Goal: Information Seeking & Learning: Learn about a topic

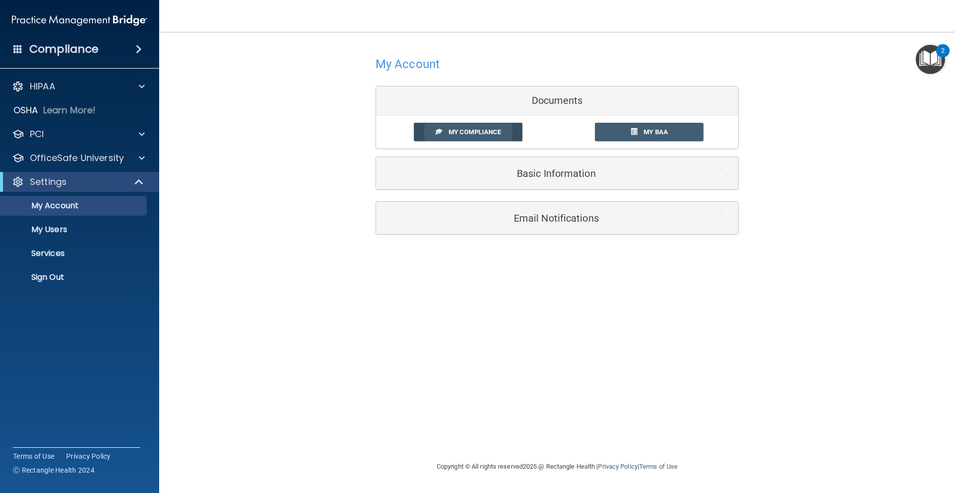
click at [476, 133] on span "My Compliance" at bounding box center [475, 131] width 52 height 7
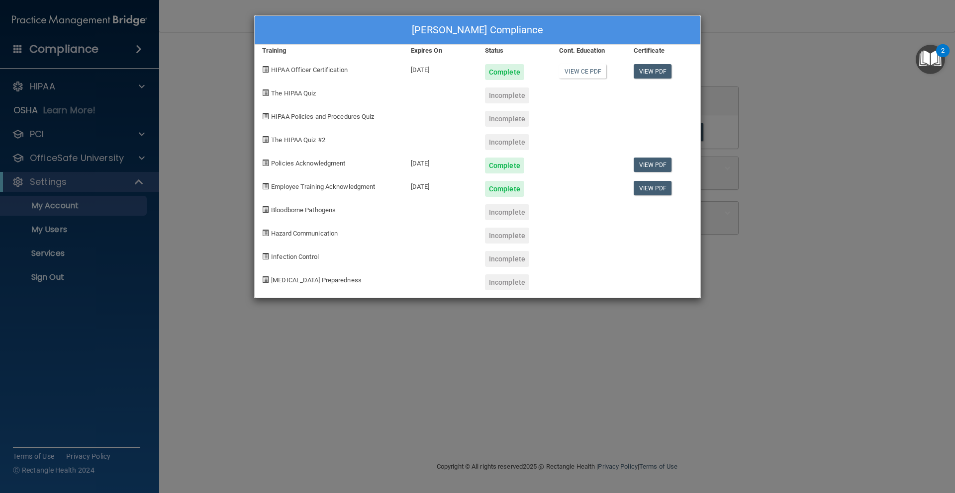
click at [212, 140] on div "[PERSON_NAME] Compliance Training Expires On Status Cont. Education Certificate…" at bounding box center [477, 246] width 955 height 493
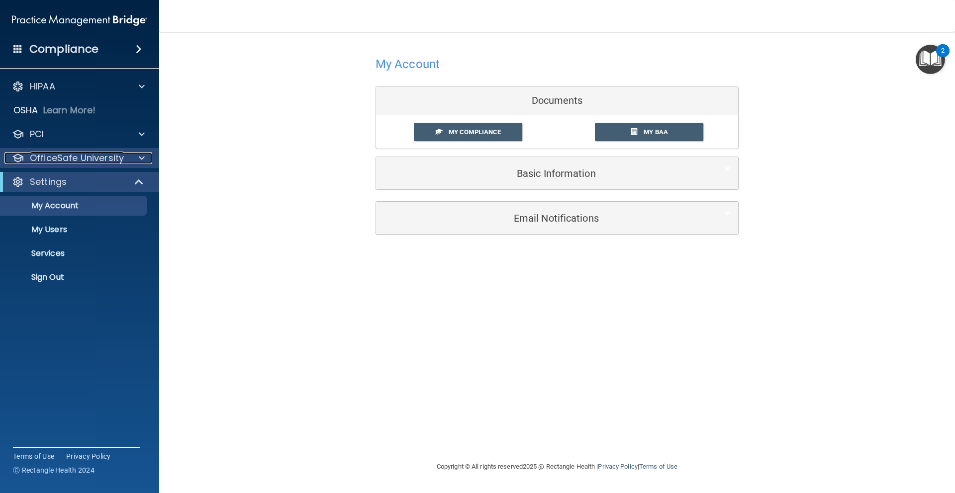
click at [83, 156] on p "OfficeSafe University" at bounding box center [77, 158] width 94 height 12
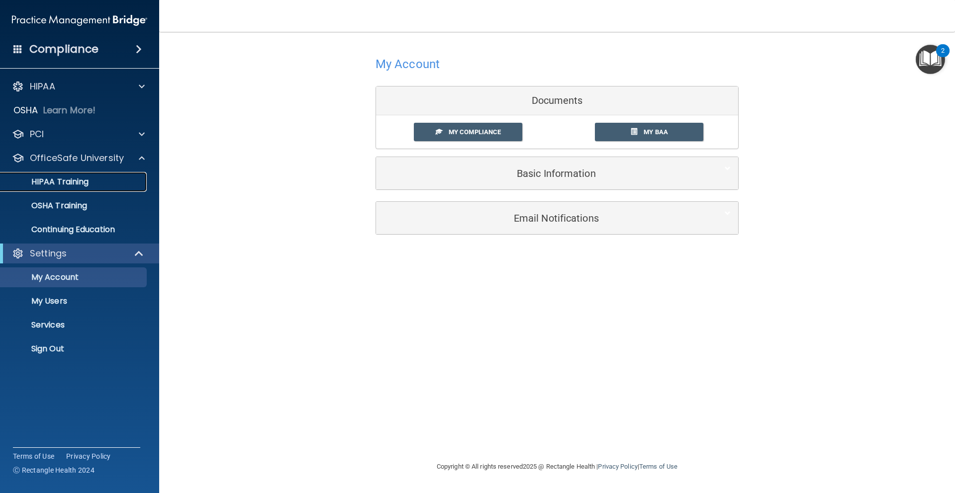
click at [82, 183] on p "HIPAA Training" at bounding box center [47, 182] width 82 height 10
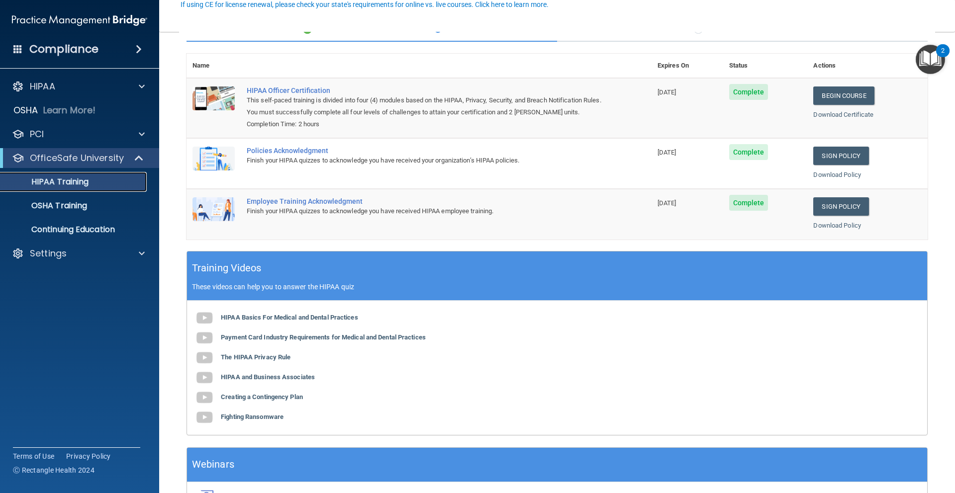
scroll to position [163, 0]
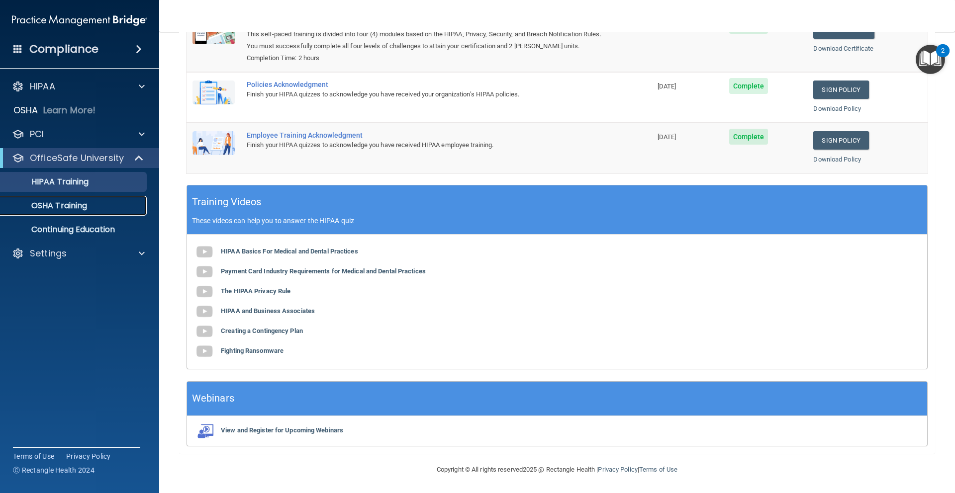
click at [66, 204] on p "OSHA Training" at bounding box center [46, 206] width 81 height 10
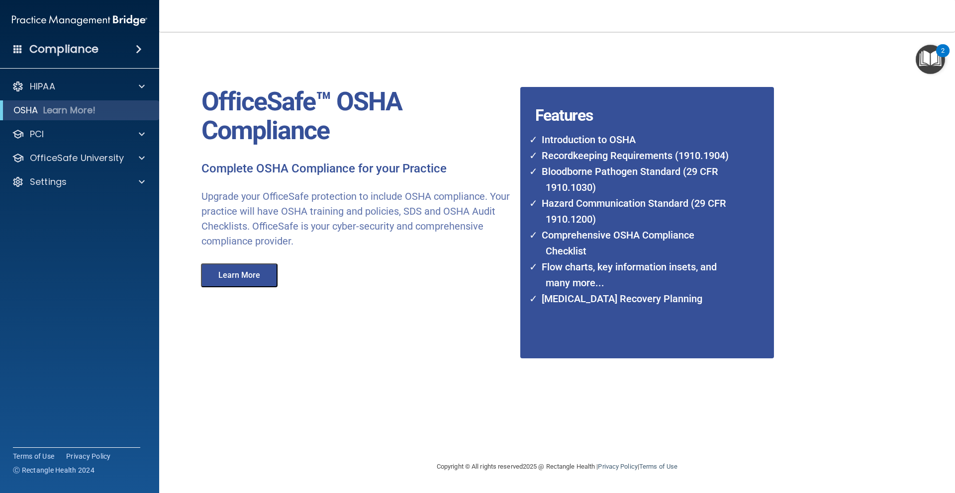
click at [265, 283] on button "Learn More" at bounding box center [239, 276] width 77 height 24
click at [98, 113] on div "OSHA Learn More!" at bounding box center [80, 110] width 175 height 20
click at [62, 165] on div "OfficeSafe University" at bounding box center [80, 158] width 160 height 20
click at [79, 159] on p "OfficeSafe University" at bounding box center [77, 158] width 94 height 12
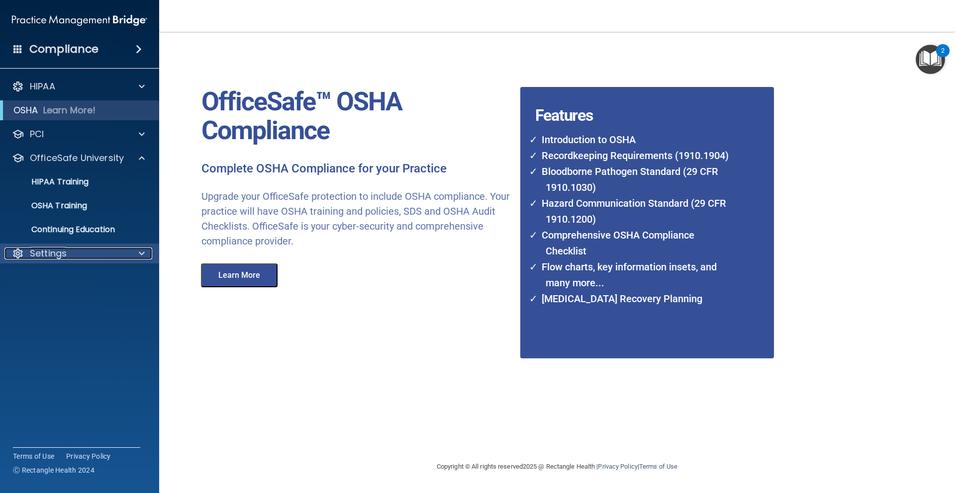
click at [77, 258] on div "Settings" at bounding box center [65, 254] width 123 height 12
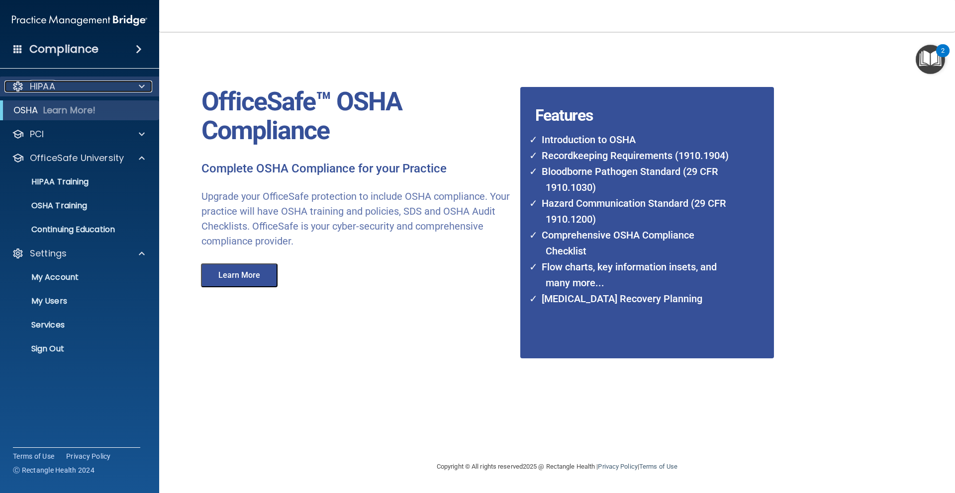
click at [140, 85] on span at bounding box center [142, 87] width 6 height 12
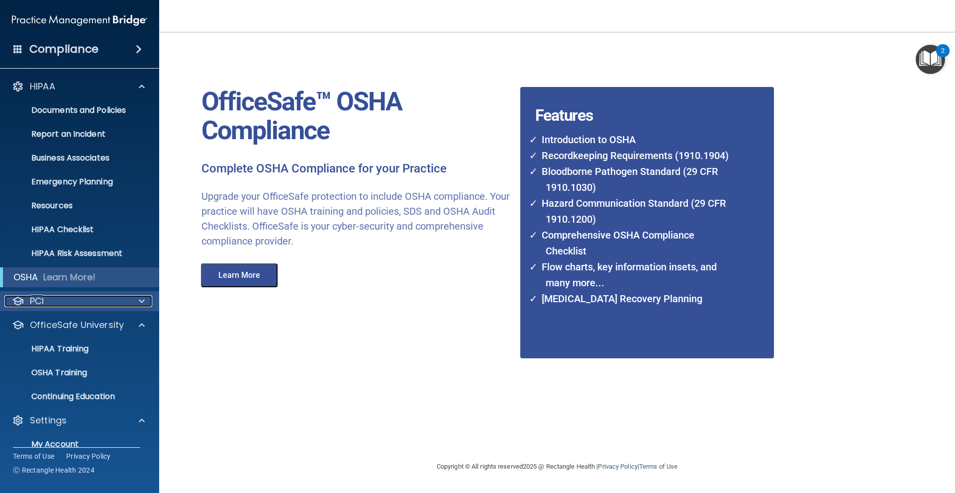
click at [141, 302] on span at bounding box center [142, 301] width 6 height 12
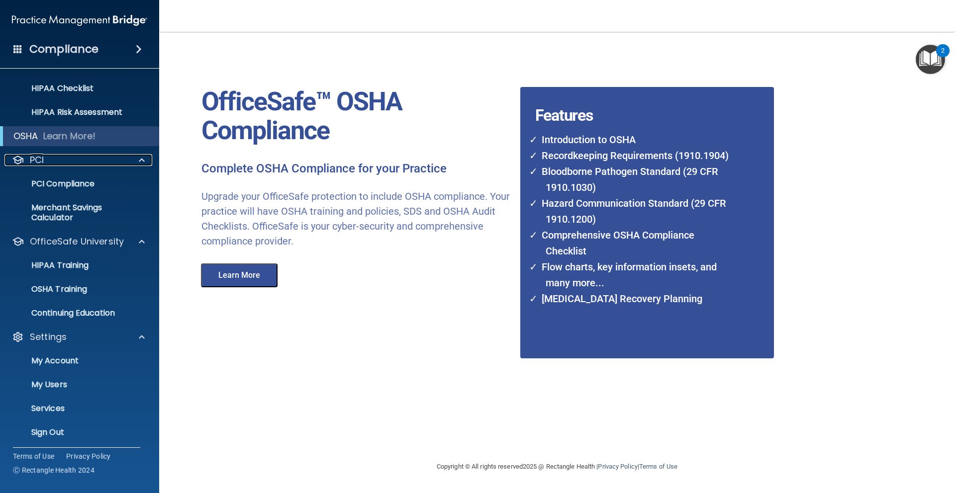
scroll to position [144, 0]
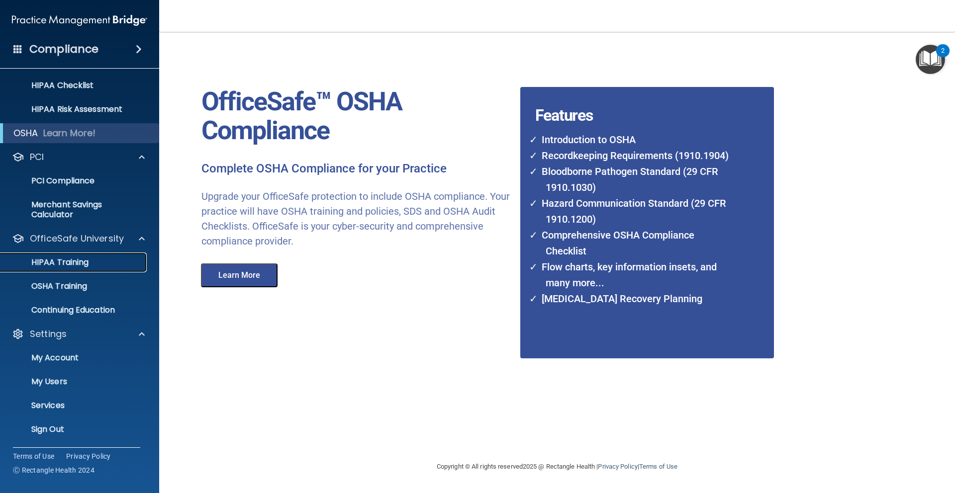
click at [75, 262] on p "HIPAA Training" at bounding box center [47, 263] width 82 height 10
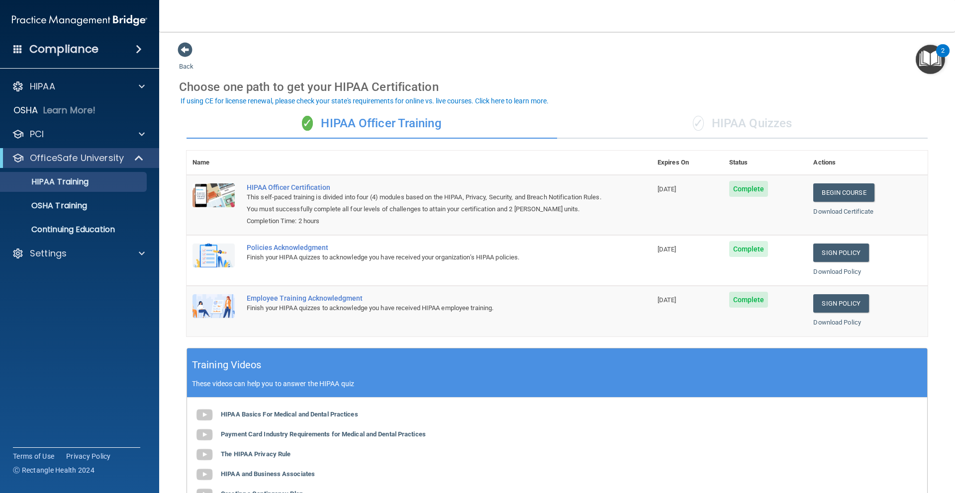
click at [40, 46] on h4 "Compliance" at bounding box center [63, 49] width 69 height 14
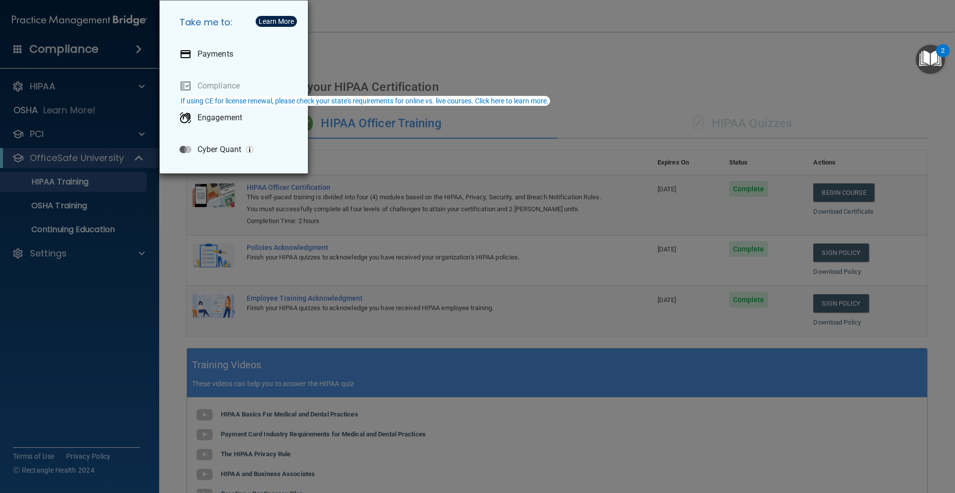
click at [755, 84] on div "Take me to: Payments Compliance Engagement Cyber Quant" at bounding box center [477, 246] width 955 height 493
